Goal: Transaction & Acquisition: Purchase product/service

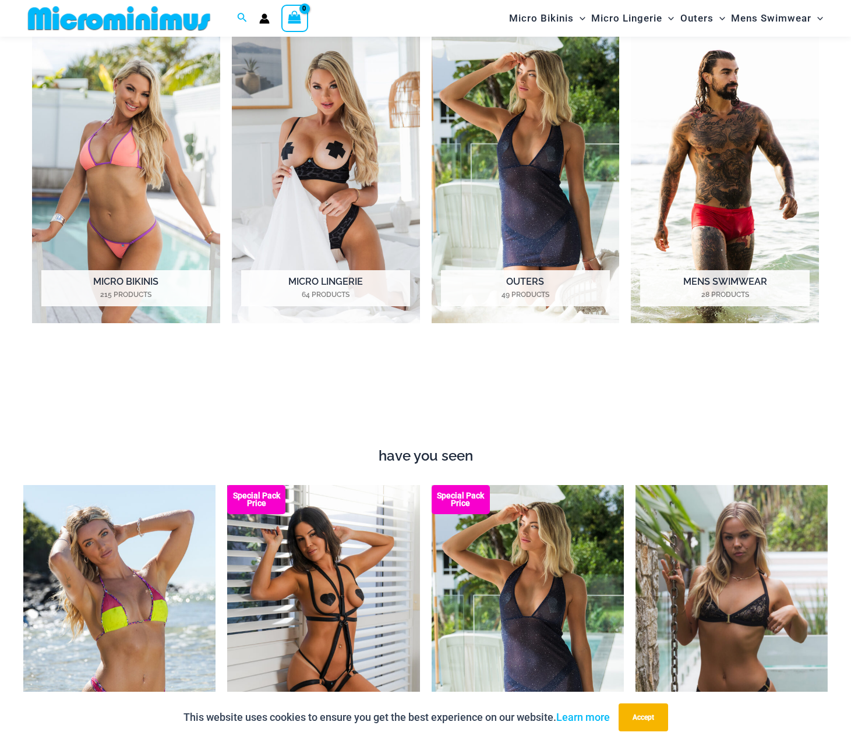
scroll to position [690, 0]
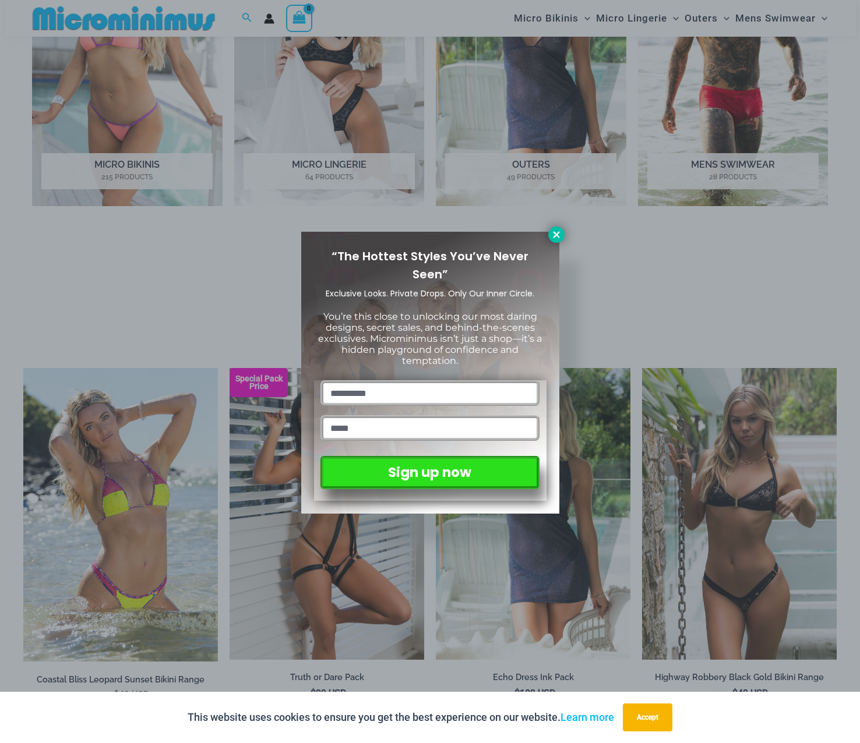
click at [550, 239] on button at bounding box center [556, 235] width 16 height 16
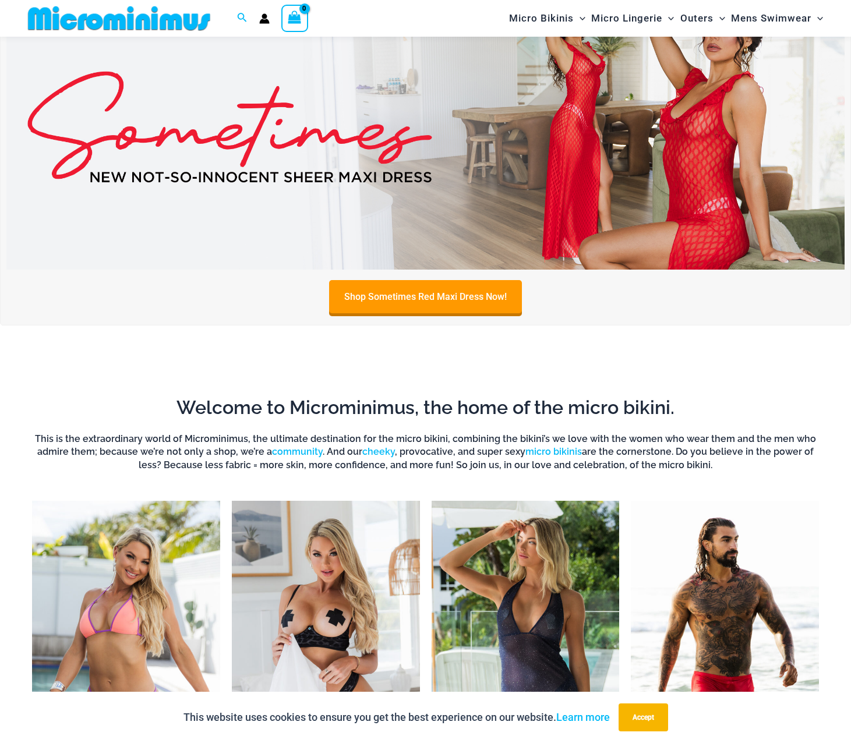
scroll to position [0, 0]
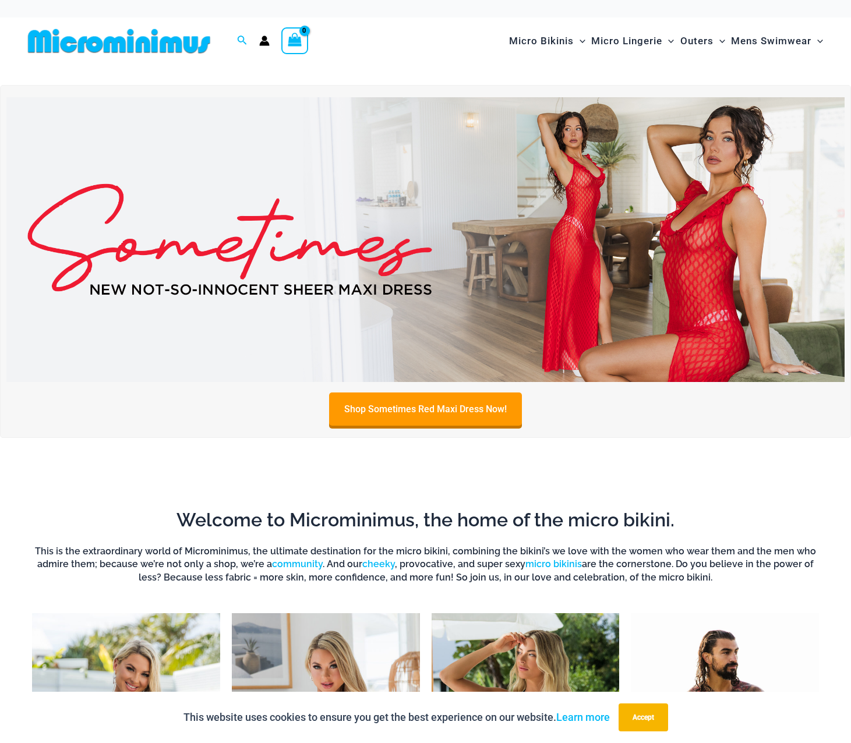
click at [492, 283] on img at bounding box center [425, 239] width 838 height 285
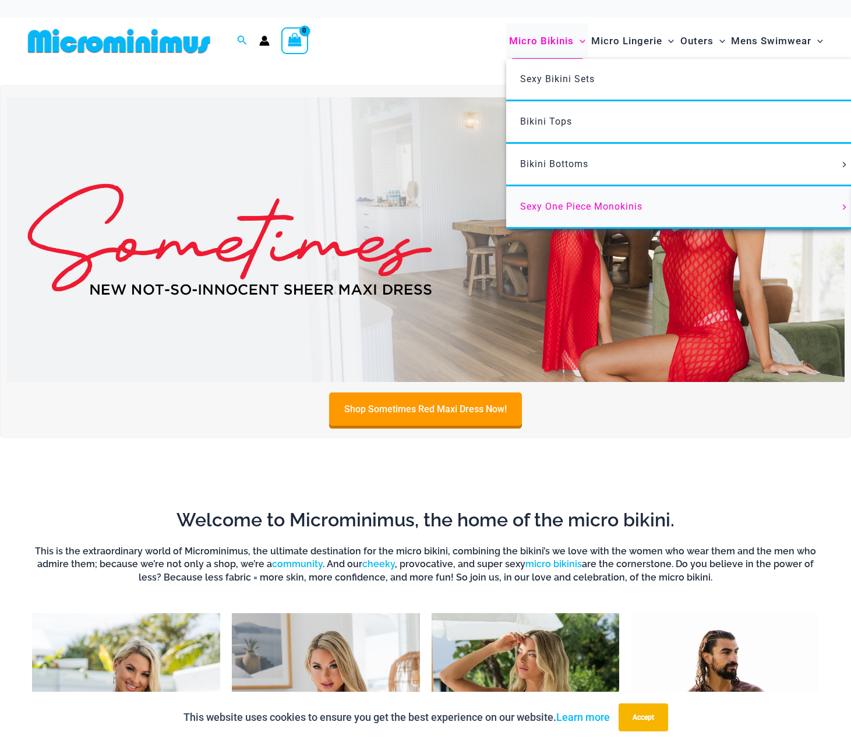
click at [555, 199] on link "Sexy One Piece Monokinis" at bounding box center [679, 207] width 347 height 43
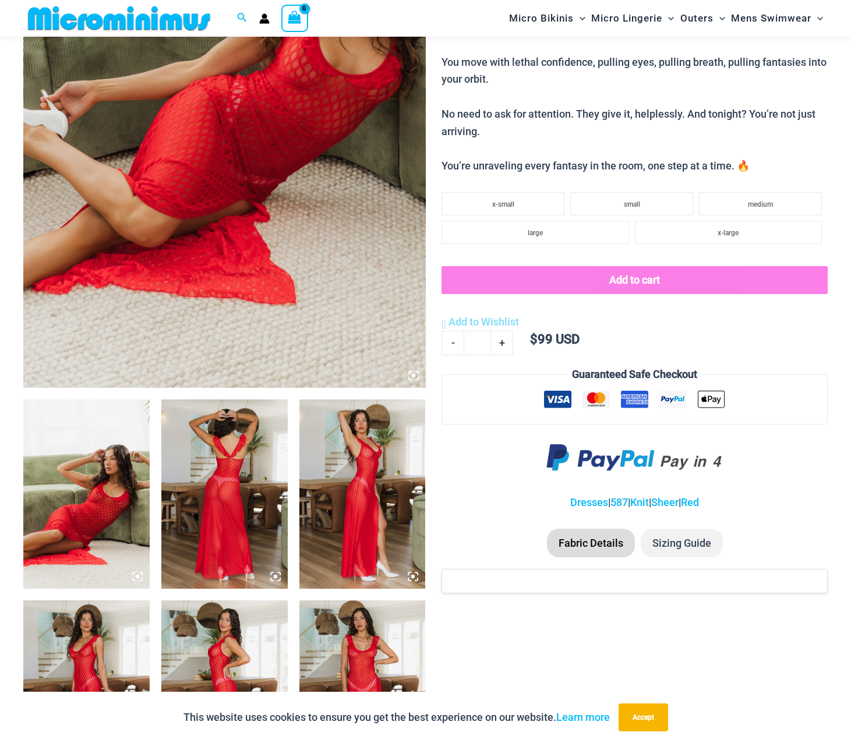
scroll to position [338, 0]
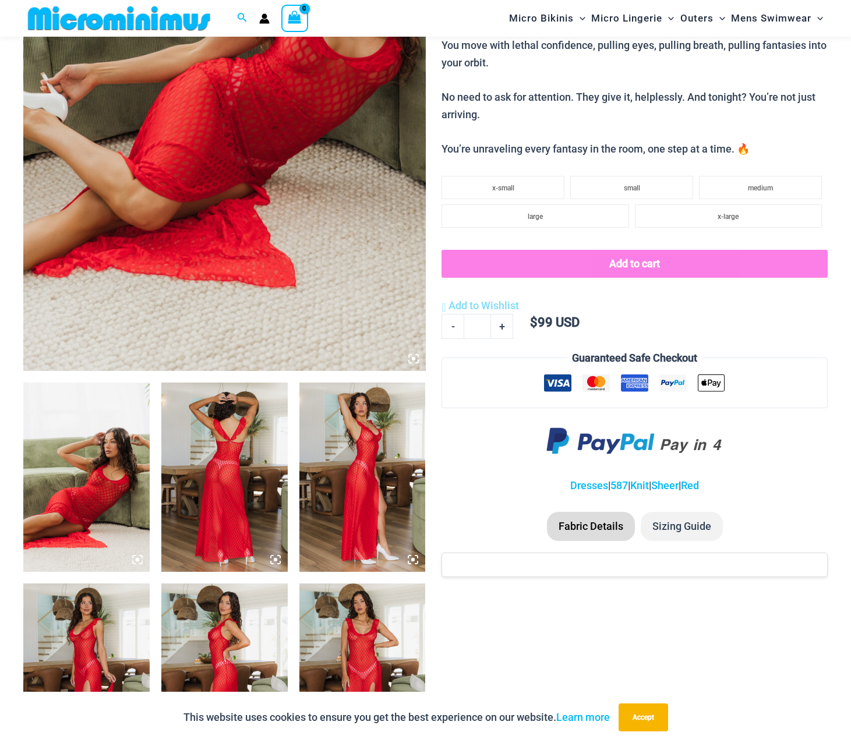
click at [84, 450] on img at bounding box center [86, 477] width 126 height 189
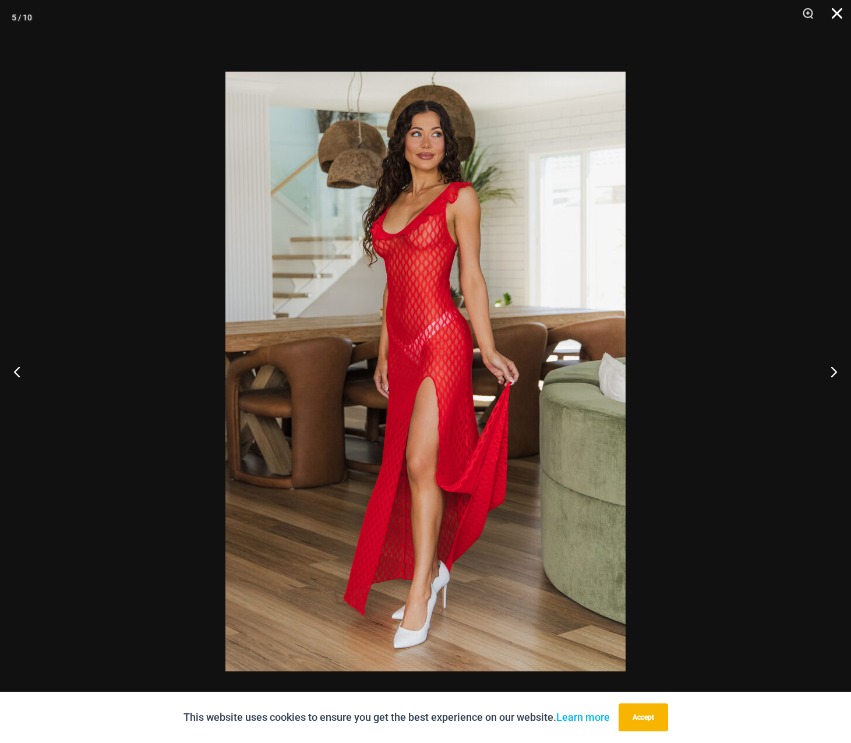
click at [837, 17] on button "Close" at bounding box center [833, 17] width 29 height 35
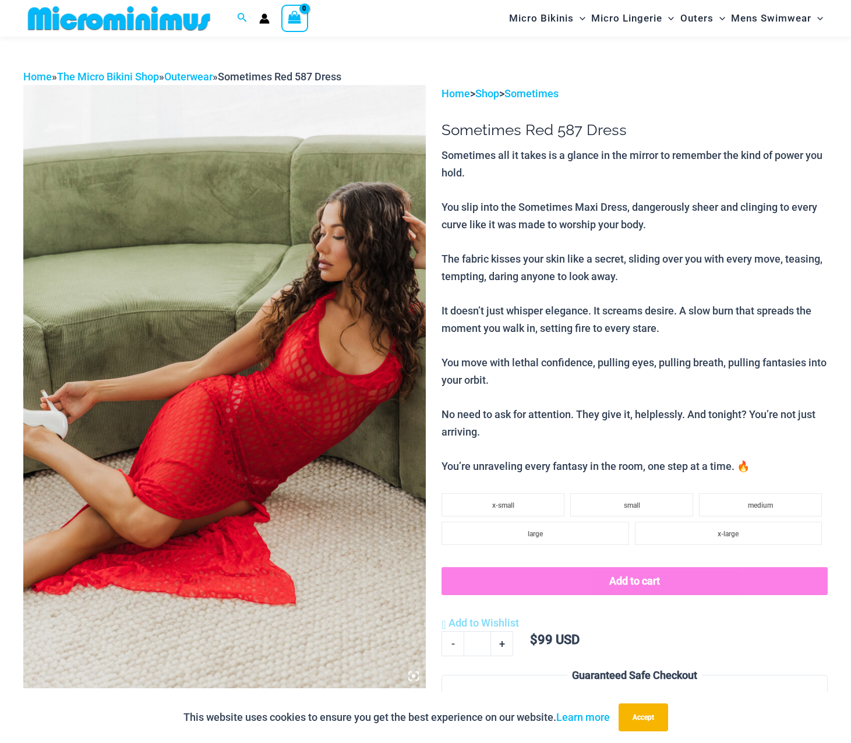
scroll to position [0, 0]
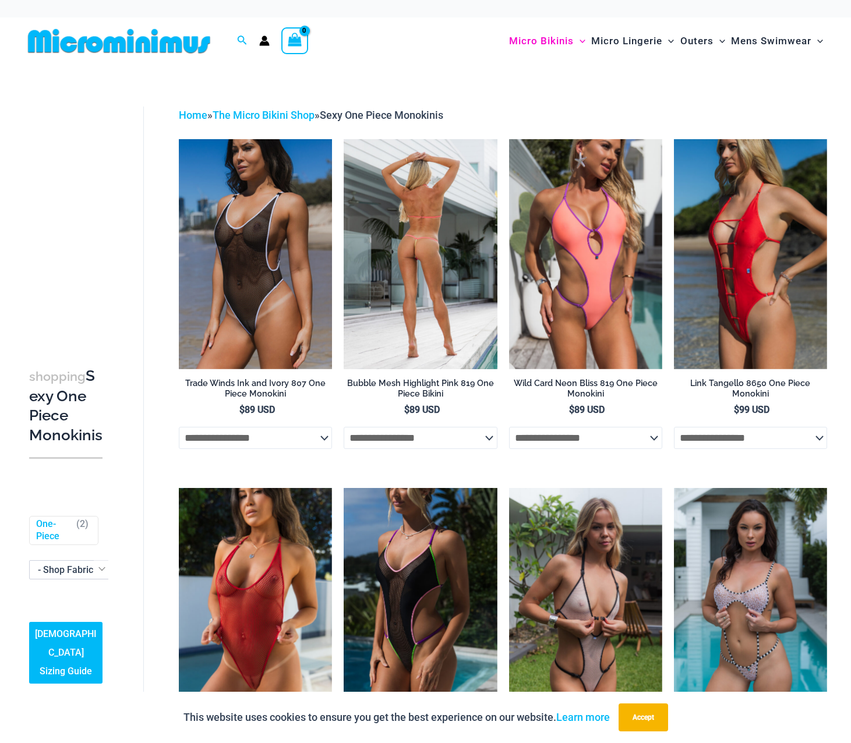
click at [408, 239] on img at bounding box center [420, 254] width 153 height 230
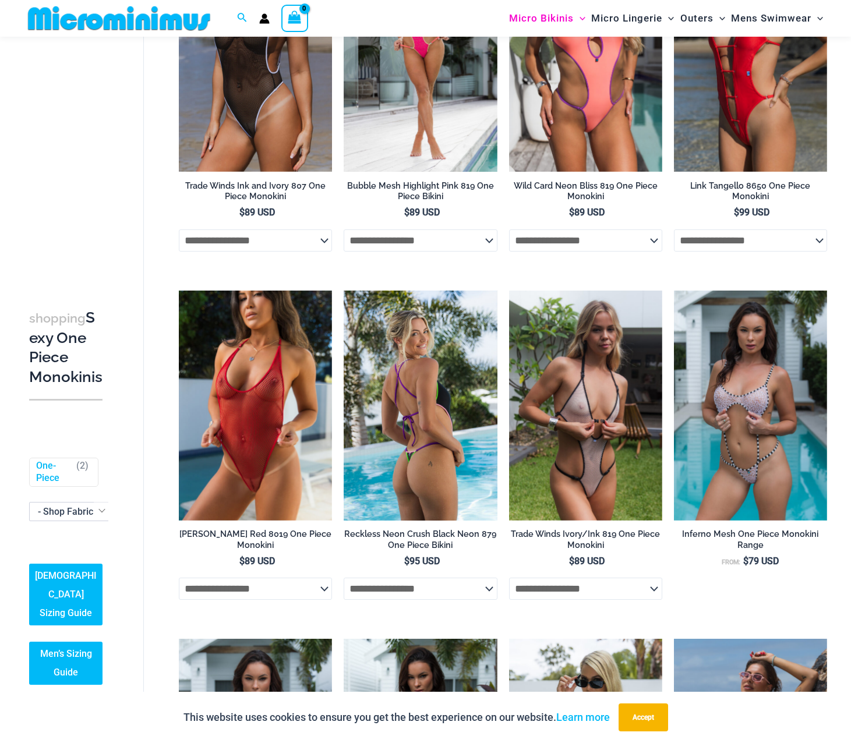
scroll to position [224, 0]
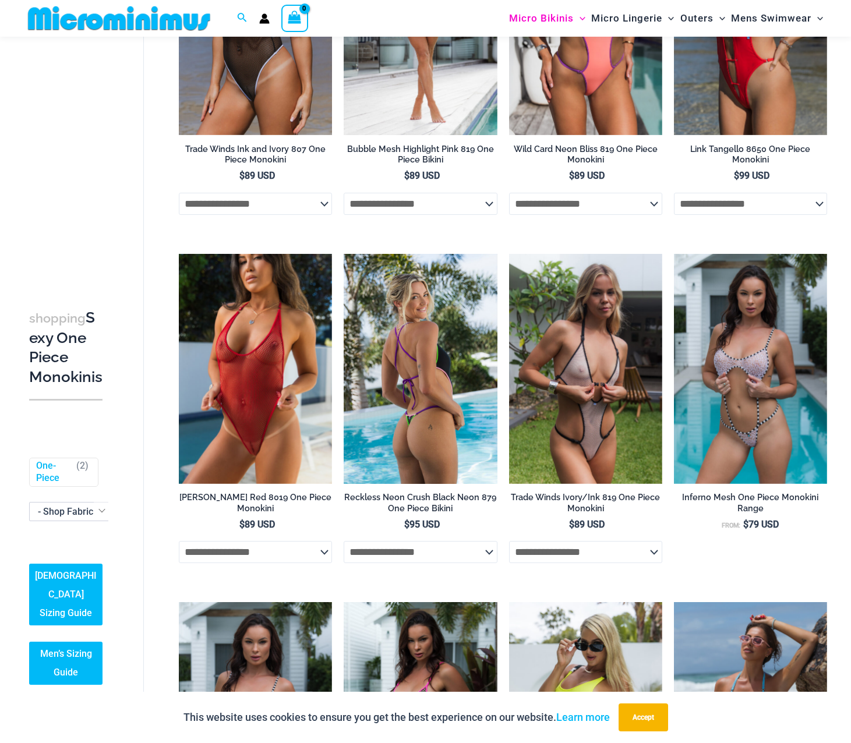
click at [438, 401] on img at bounding box center [420, 369] width 153 height 230
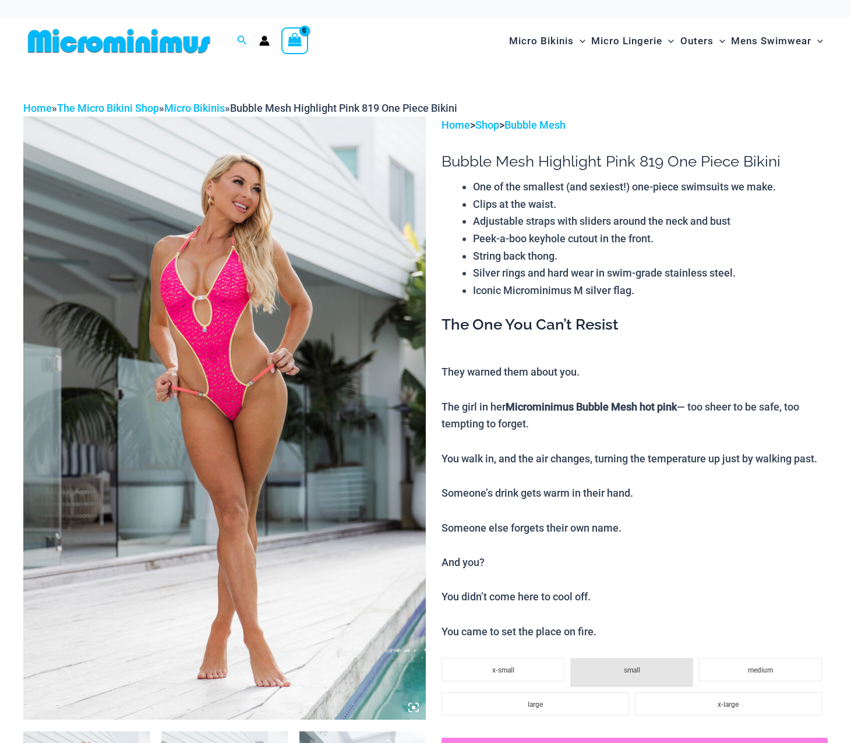
click at [207, 350] on img at bounding box center [224, 419] width 403 height 604
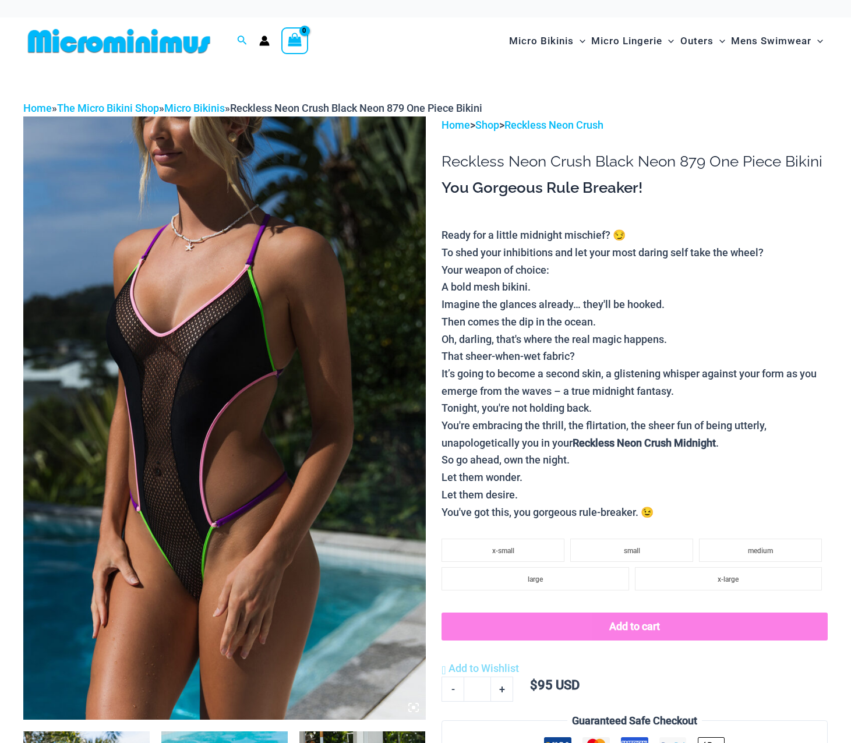
click at [203, 391] on img at bounding box center [224, 419] width 403 height 604
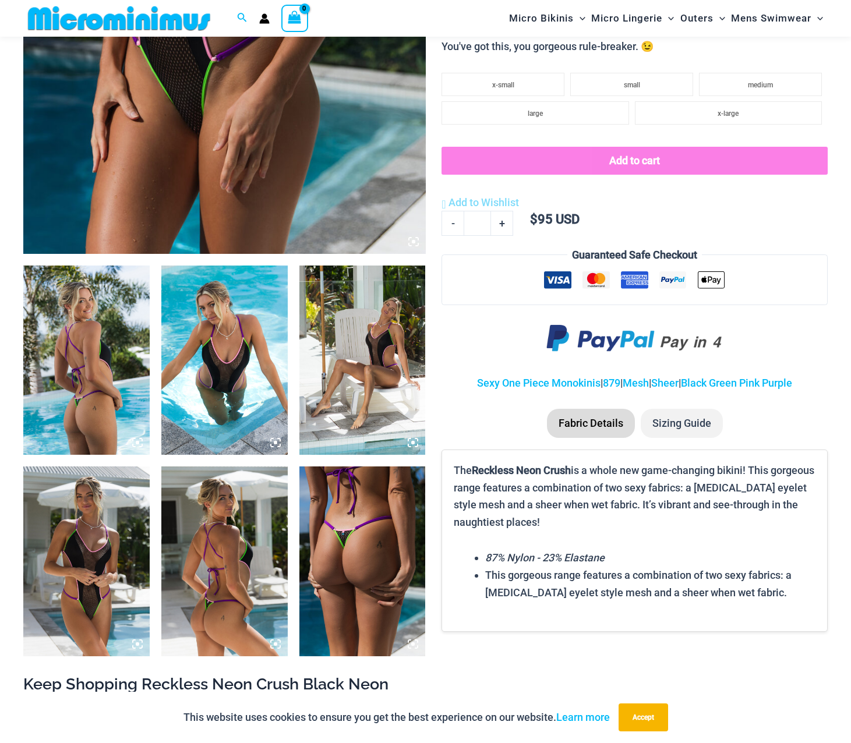
scroll to position [630, 0]
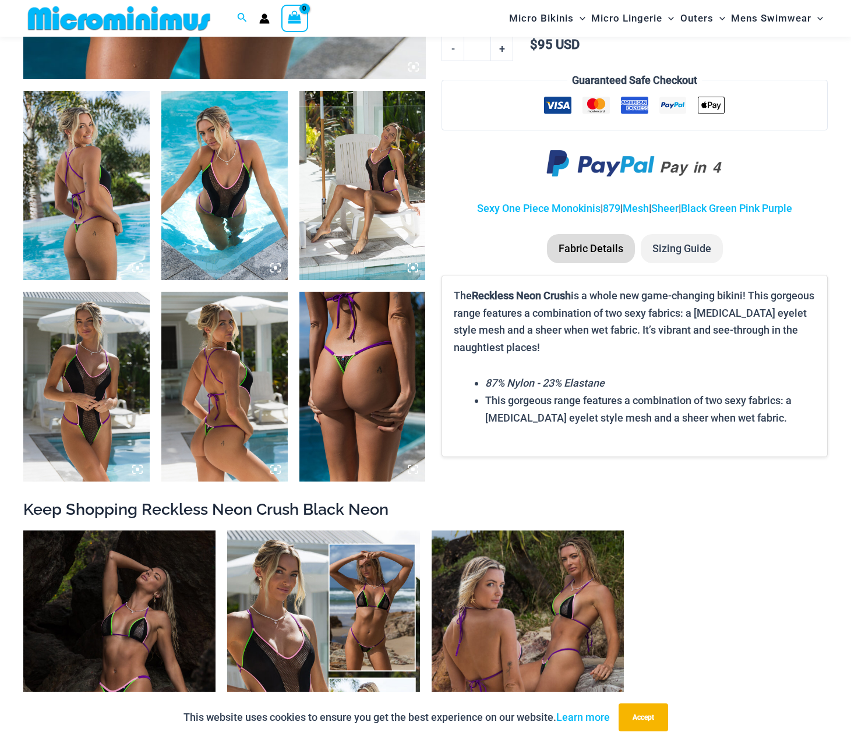
click at [211, 238] on img at bounding box center [224, 185] width 126 height 189
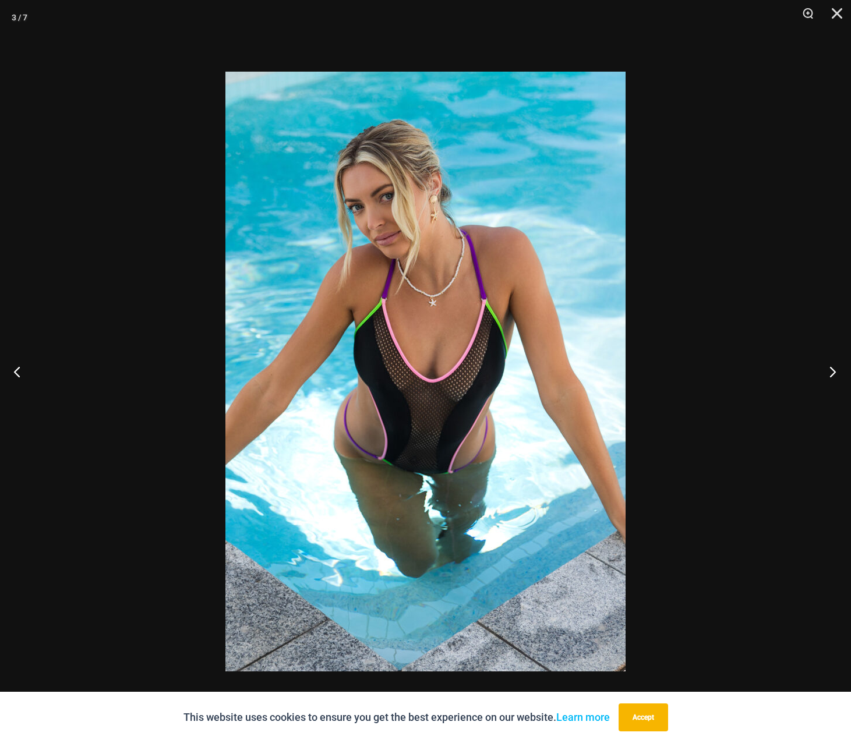
click at [831, 370] on button "Next" at bounding box center [829, 372] width 44 height 58
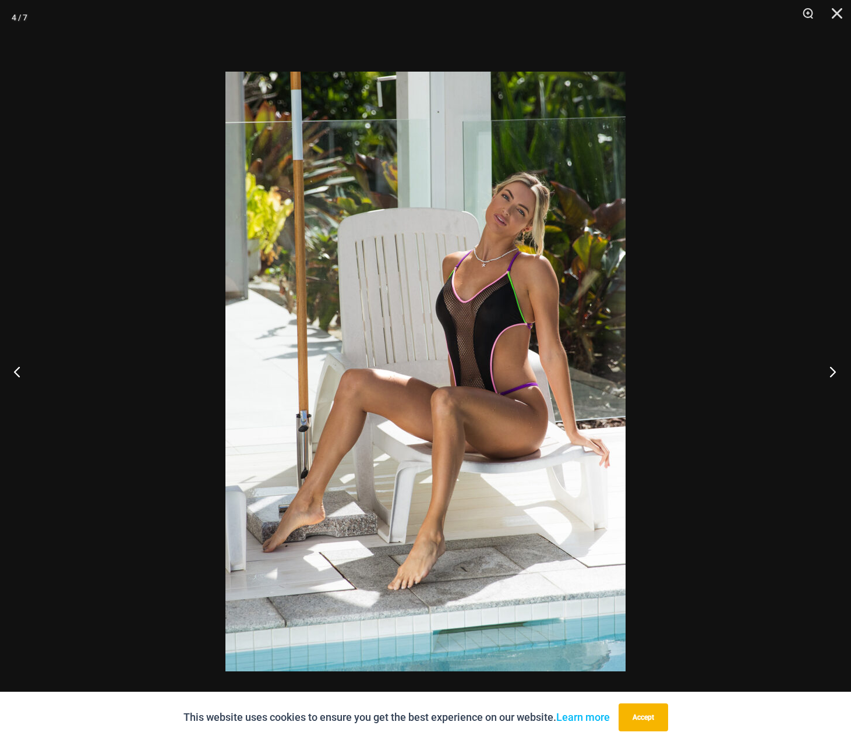
click at [831, 370] on button "Next" at bounding box center [829, 372] width 44 height 58
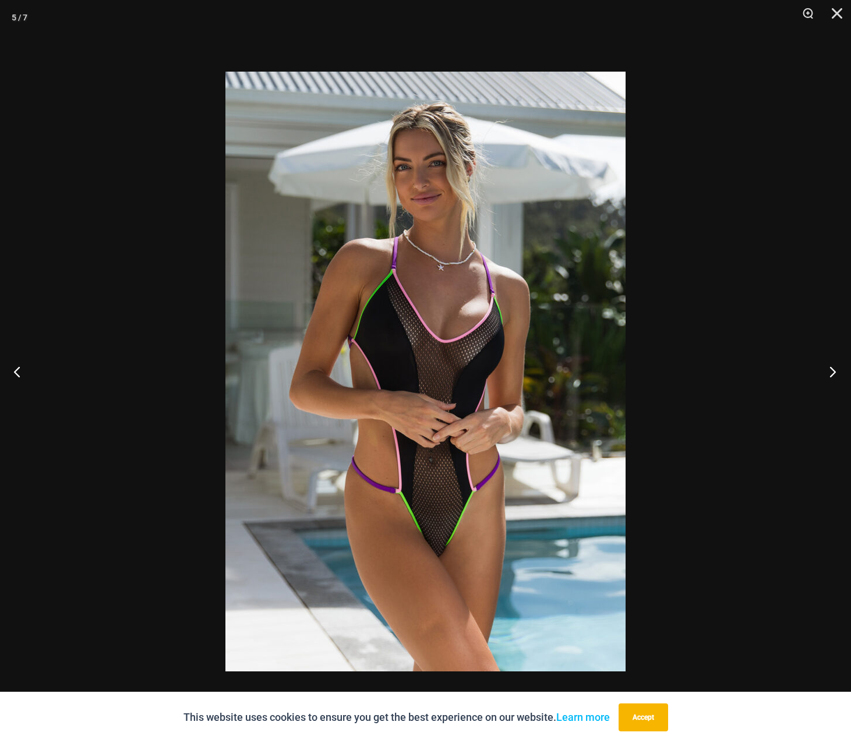
click at [831, 370] on button "Next" at bounding box center [829, 372] width 44 height 58
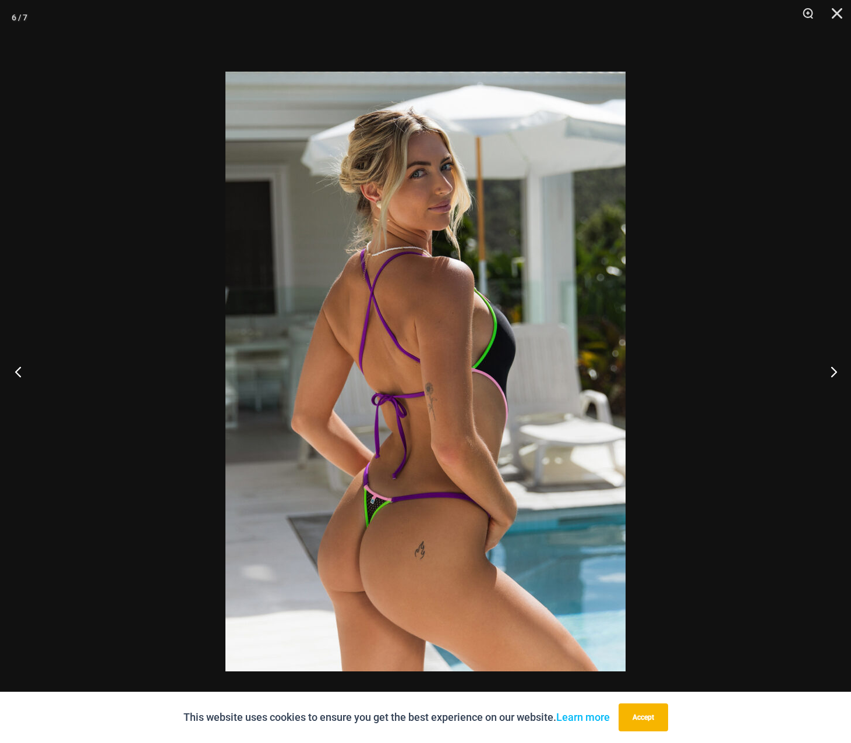
click at [13, 375] on button "Previous" at bounding box center [22, 372] width 44 height 58
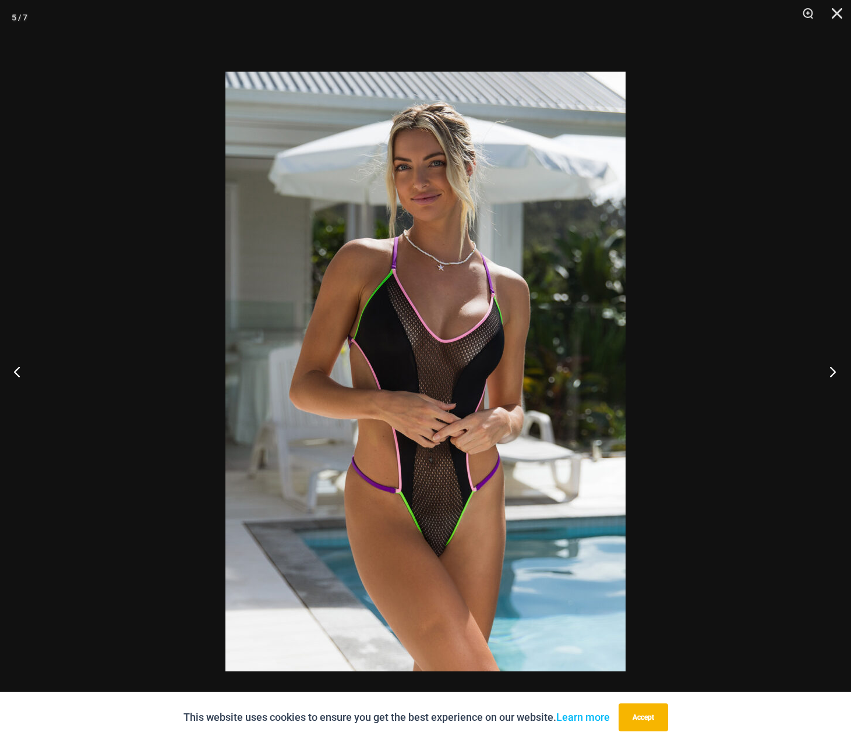
click at [833, 366] on button "Next" at bounding box center [829, 372] width 44 height 58
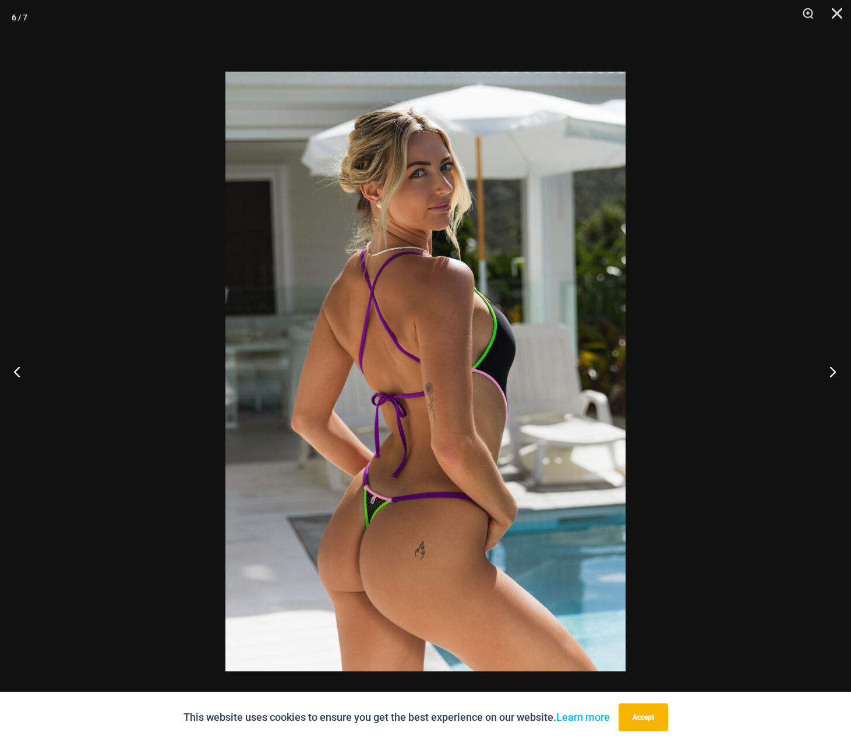
click at [833, 366] on button "Next" at bounding box center [829, 372] width 44 height 58
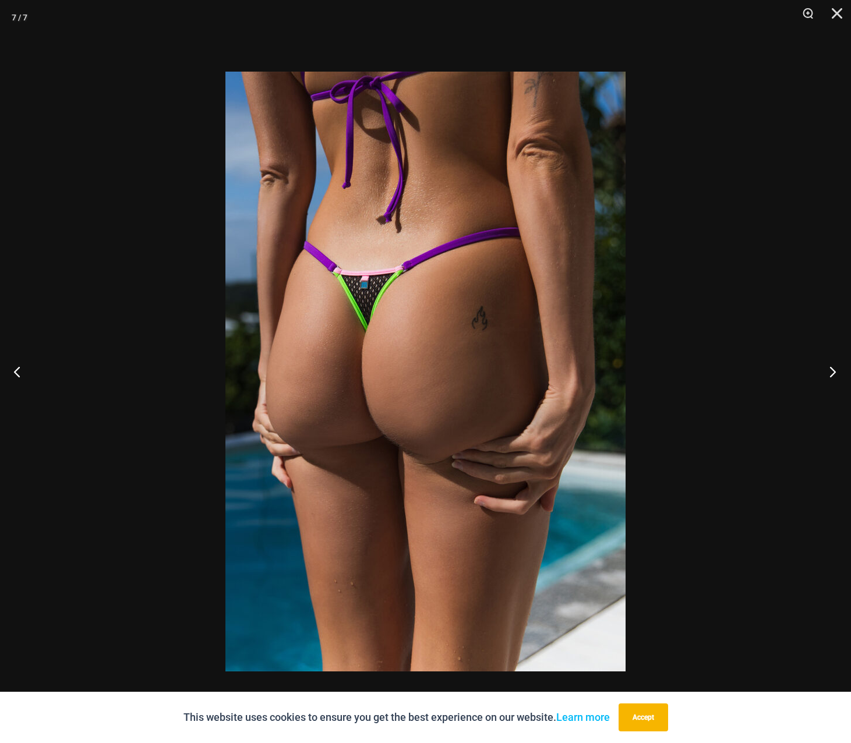
click at [833, 366] on button "Next" at bounding box center [829, 372] width 44 height 58
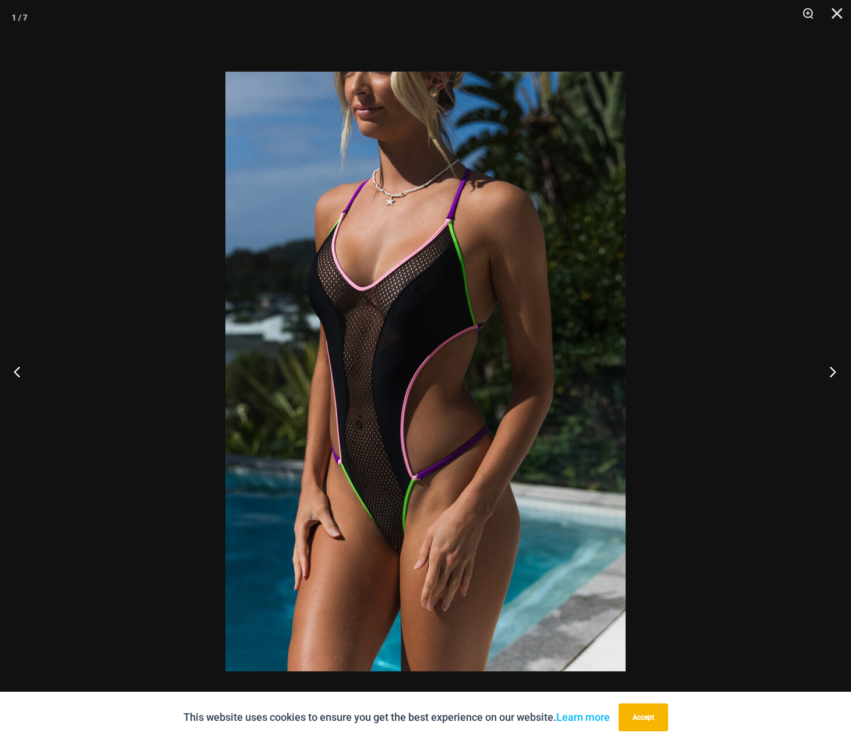
click at [833, 366] on button "Next" at bounding box center [829, 372] width 44 height 58
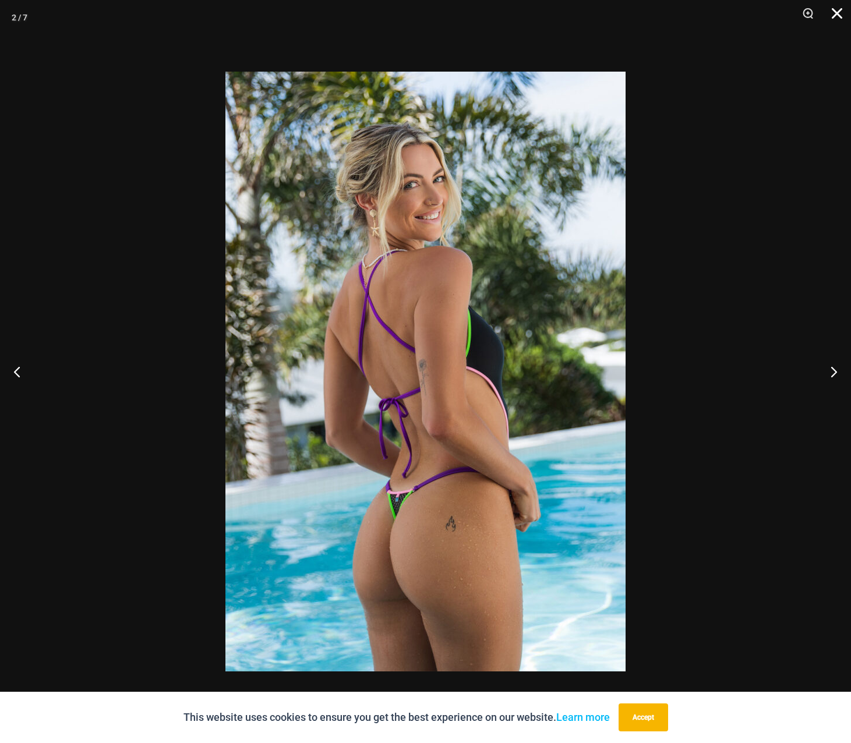
click at [843, 17] on button "Close" at bounding box center [833, 17] width 29 height 35
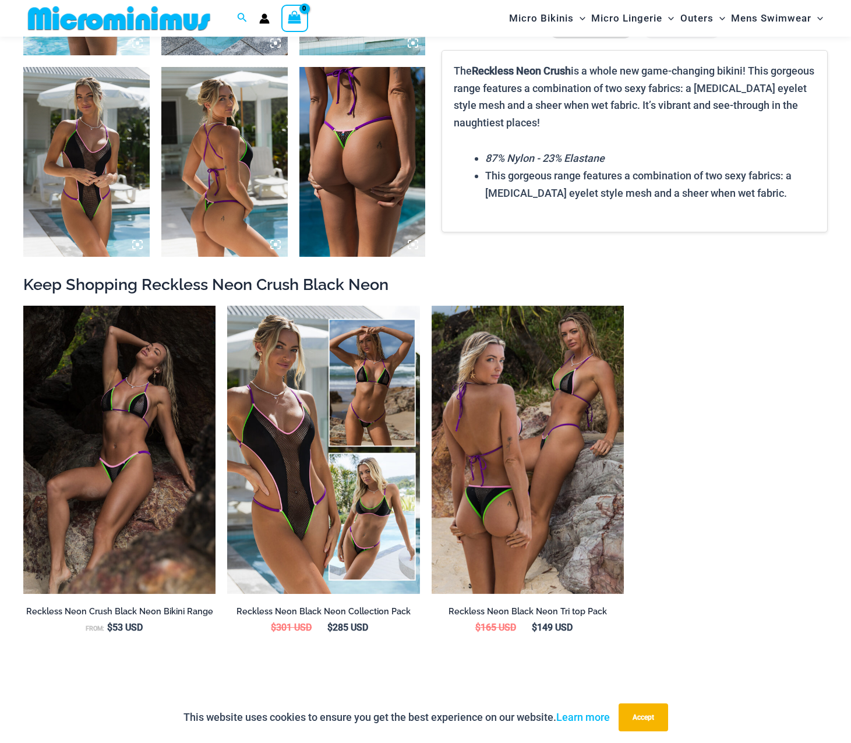
scroll to position [863, 0]
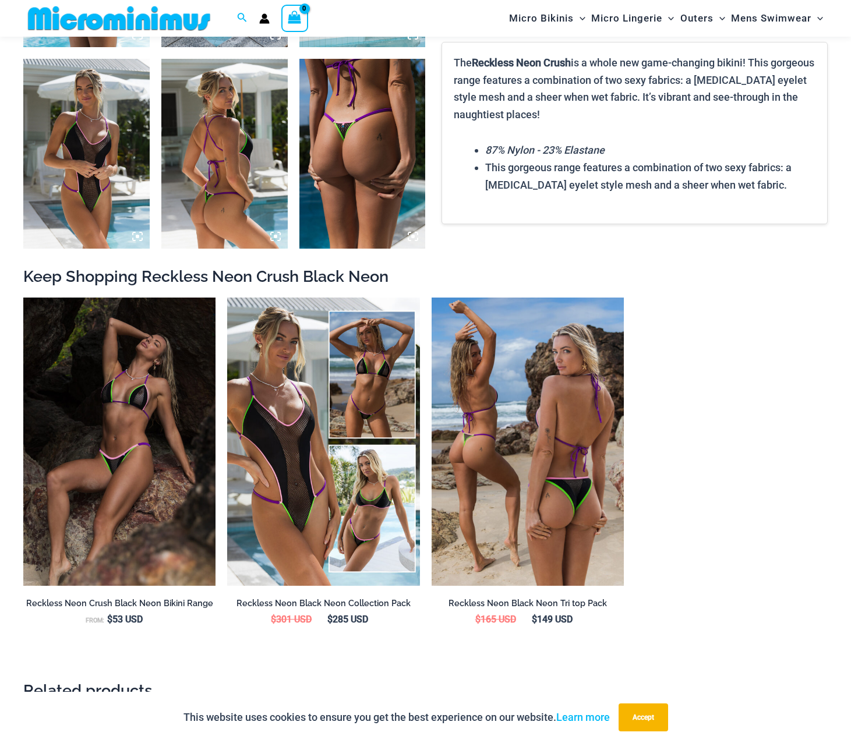
click at [565, 425] on img at bounding box center [528, 442] width 192 height 288
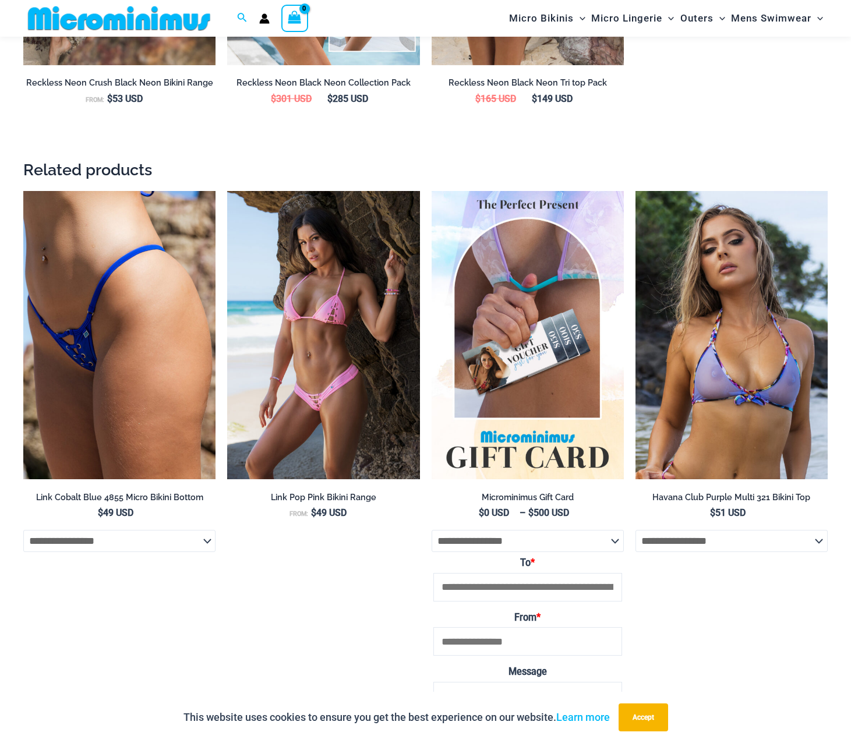
scroll to position [1388, 0]
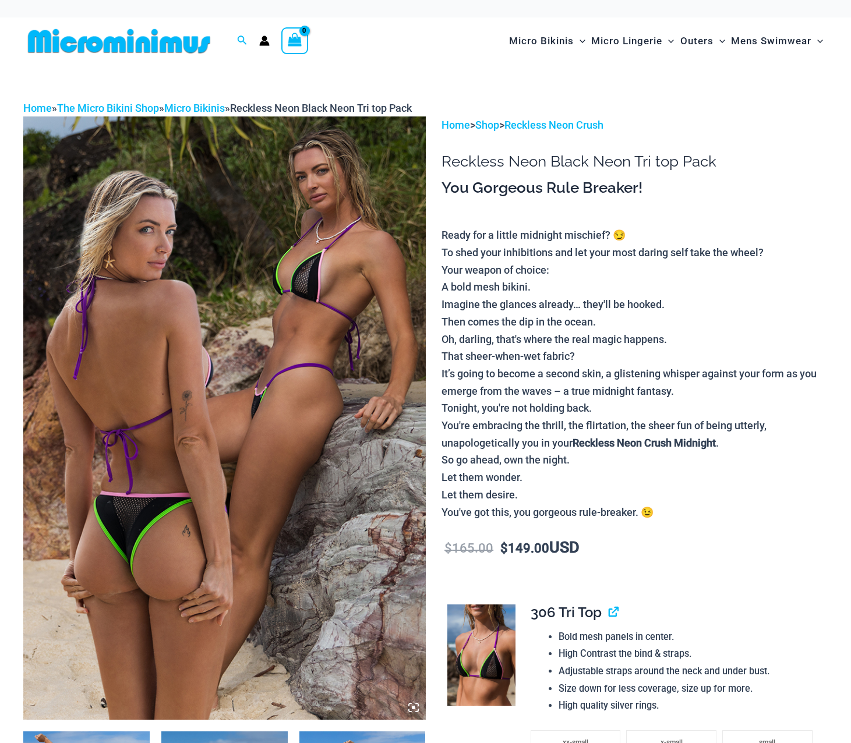
click at [129, 526] on img at bounding box center [224, 419] width 403 height 604
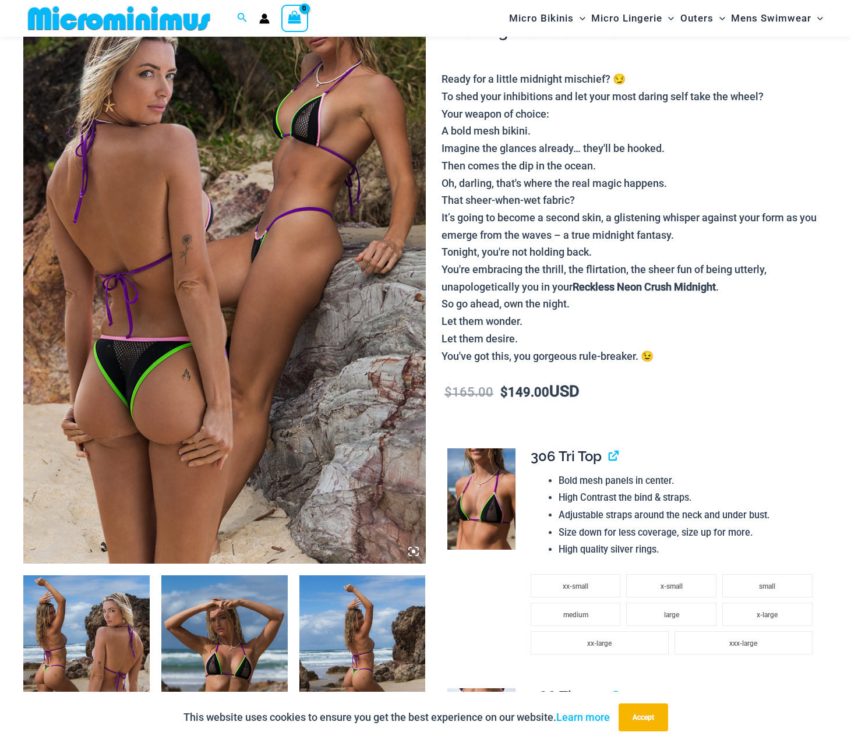
scroll to position [223, 0]
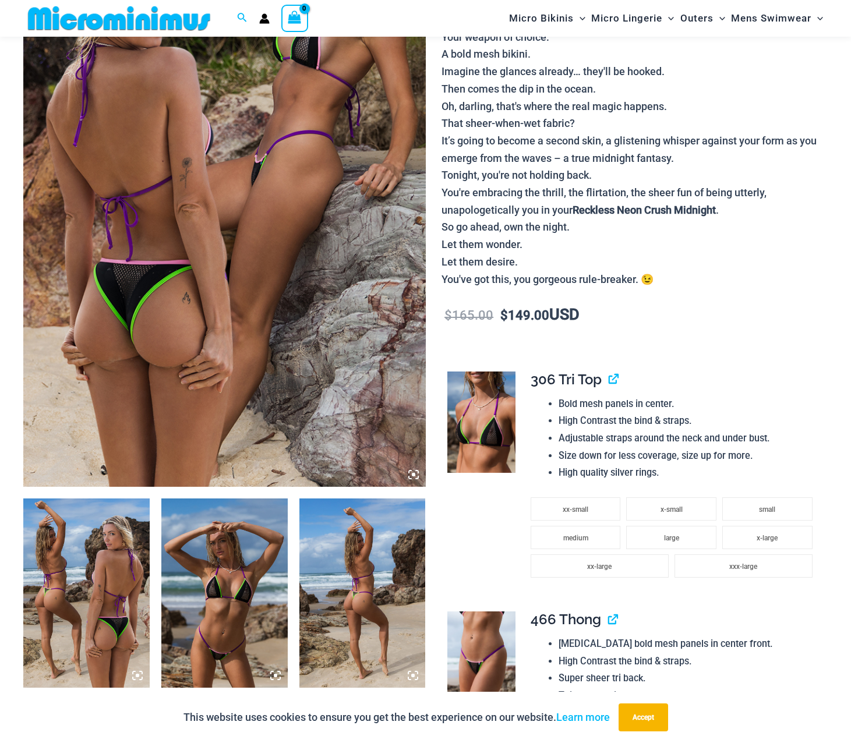
click at [488, 436] on img at bounding box center [481, 423] width 68 height 102
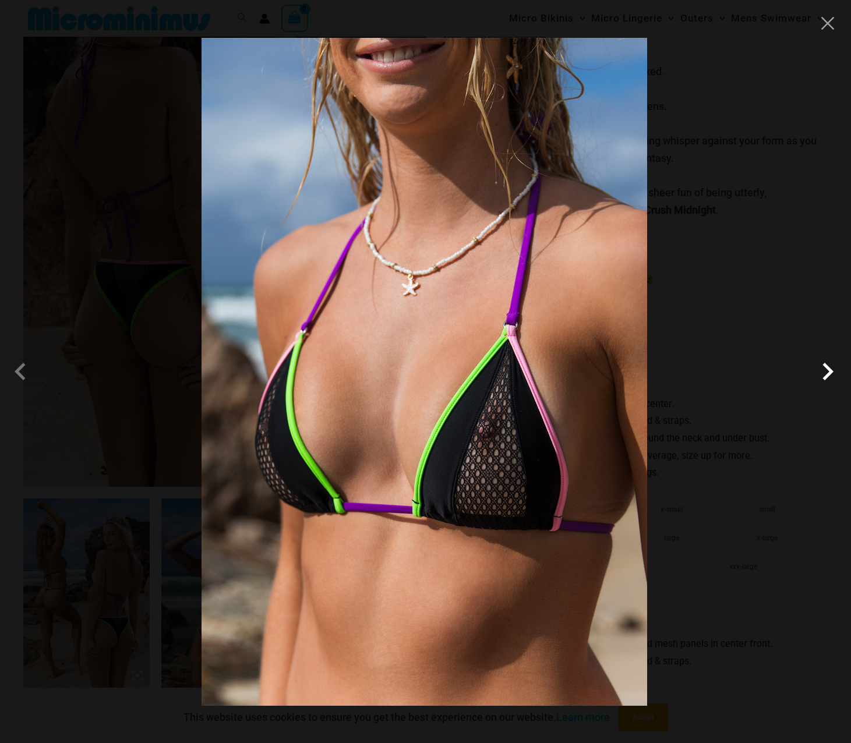
click at [817, 377] on span at bounding box center [827, 371] width 35 height 35
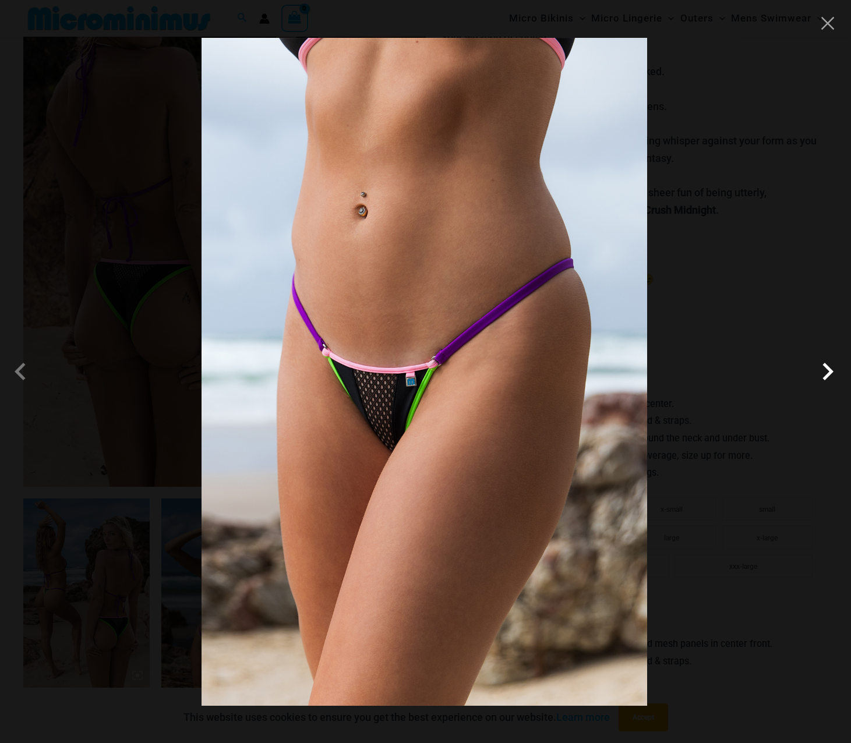
click at [817, 377] on span at bounding box center [827, 371] width 35 height 35
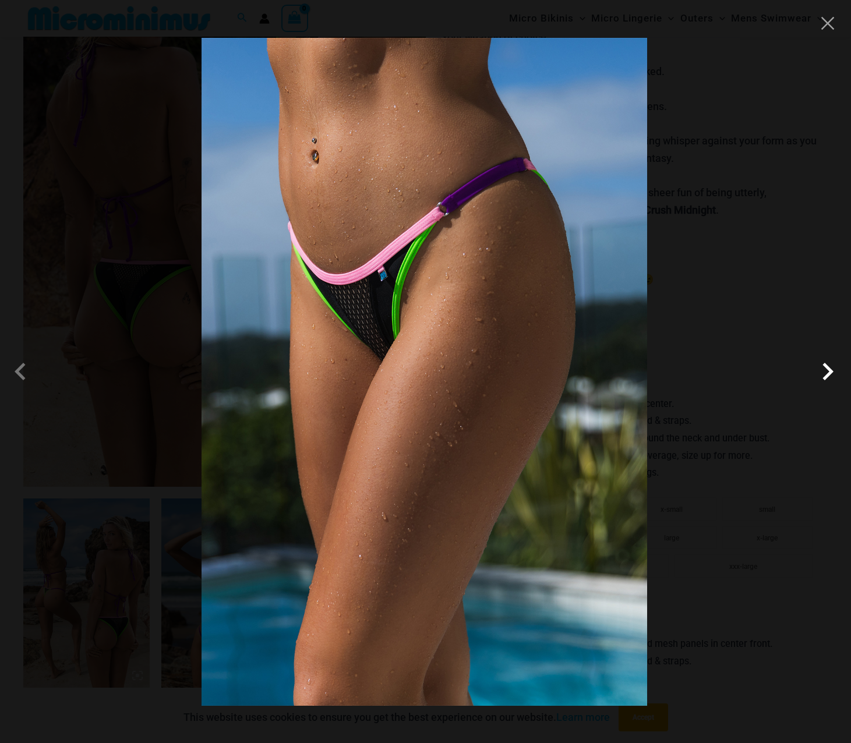
click at [817, 377] on span at bounding box center [827, 371] width 35 height 35
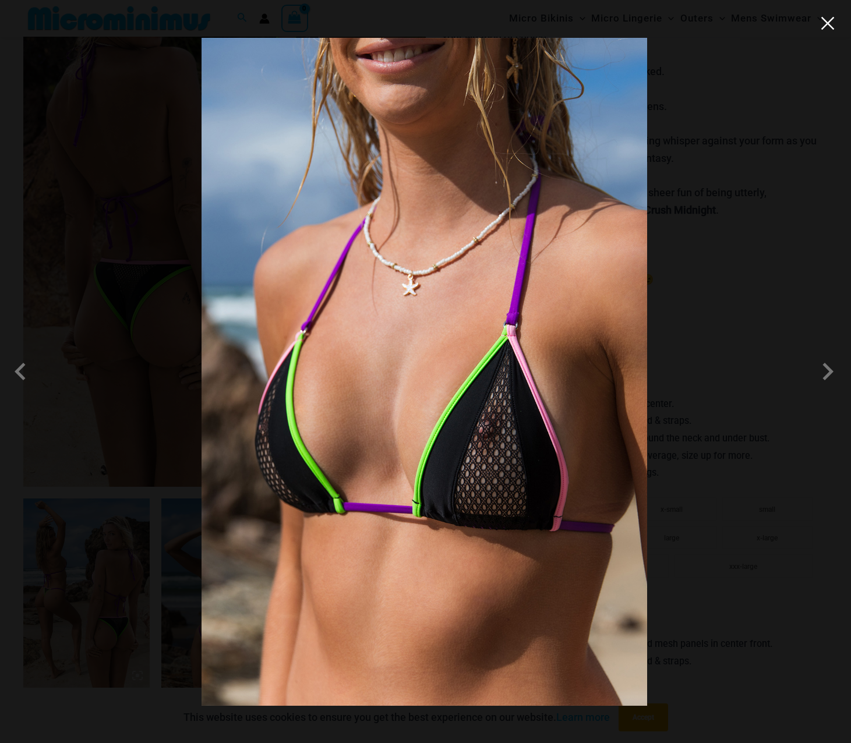
click at [827, 29] on button "Close" at bounding box center [827, 23] width 17 height 17
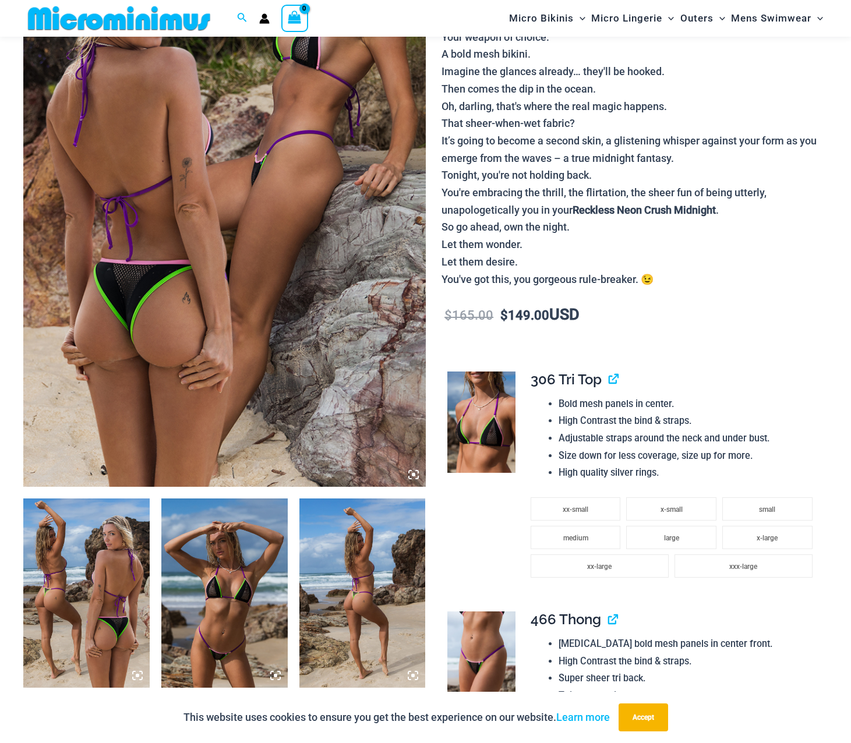
click at [706, 260] on p "Ready for a little midnight mischief? 😏 To shed your inhibitions and let your m…" at bounding box center [635, 141] width 386 height 294
